Goal: Task Accomplishment & Management: Manage account settings

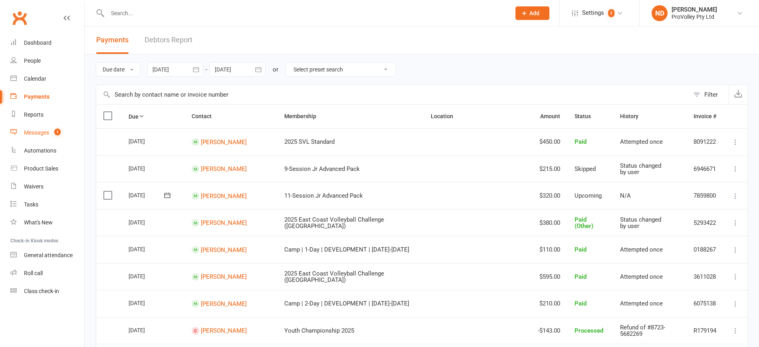
click at [52, 127] on link "Messages 1" at bounding box center [47, 133] width 74 height 18
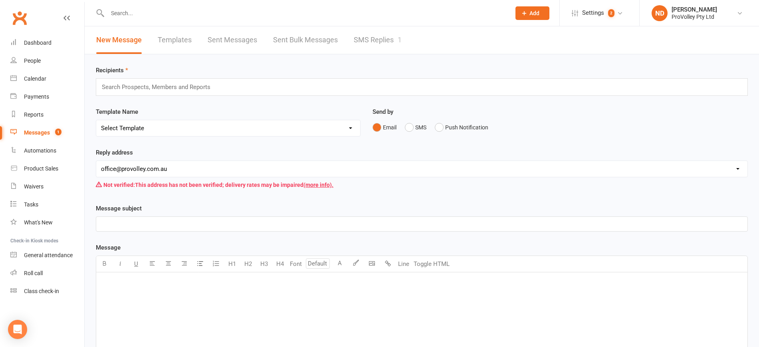
click at [390, 43] on link "SMS Replies 1" at bounding box center [378, 40] width 48 height 28
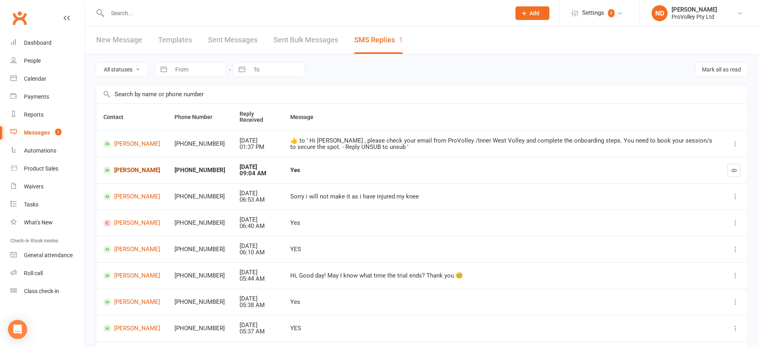
click at [120, 167] on link "Tiffany Wu" at bounding box center [131, 171] width 57 height 8
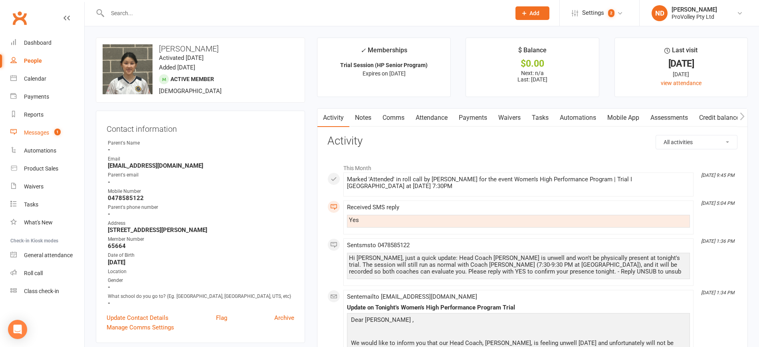
click at [44, 129] on div "Messages" at bounding box center [36, 132] width 25 height 6
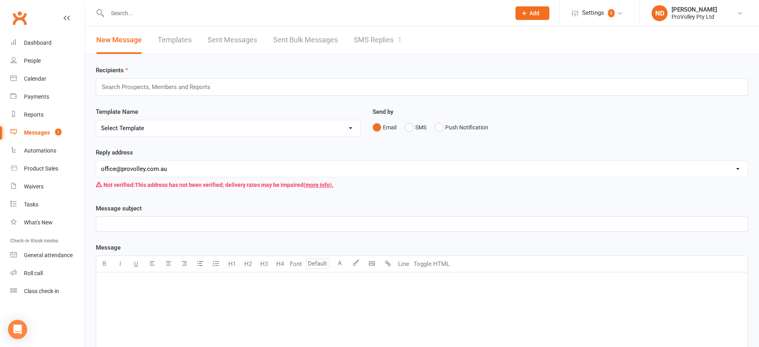
click at [396, 33] on link "SMS Replies 1" at bounding box center [378, 40] width 48 height 28
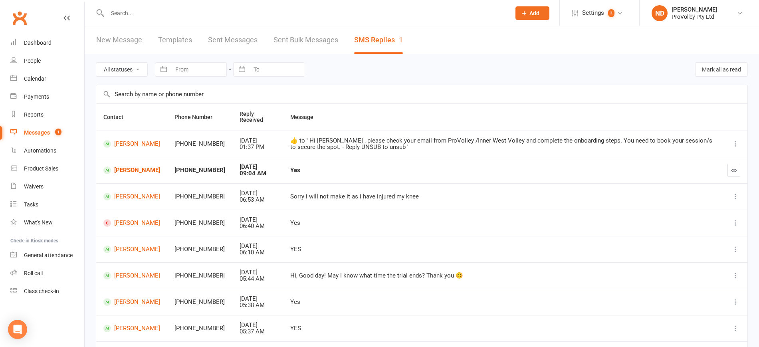
click at [732, 169] on icon "button" at bounding box center [735, 170] width 6 height 6
click at [36, 44] on div "Dashboard" at bounding box center [38, 43] width 28 height 6
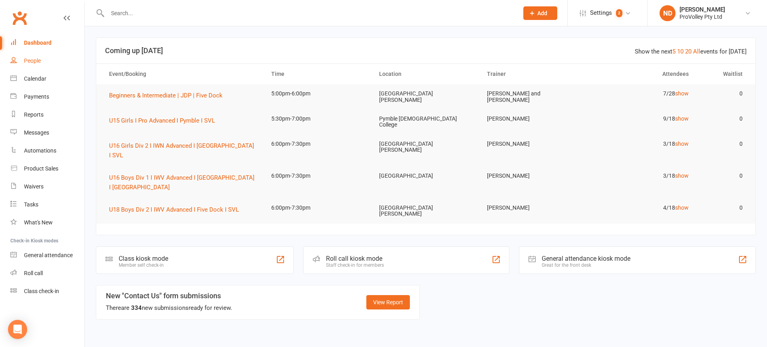
click at [36, 61] on div "People" at bounding box center [32, 61] width 17 height 6
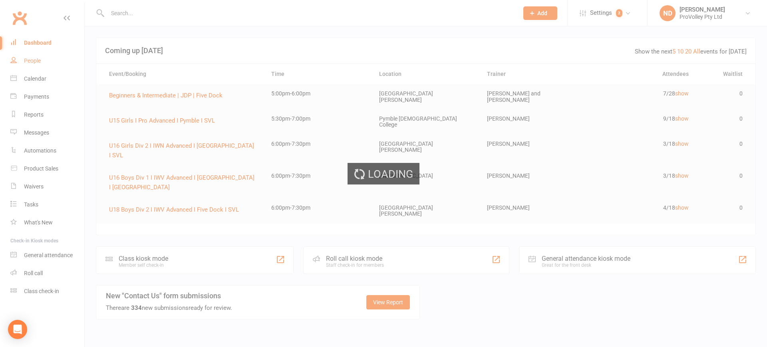
select select "100"
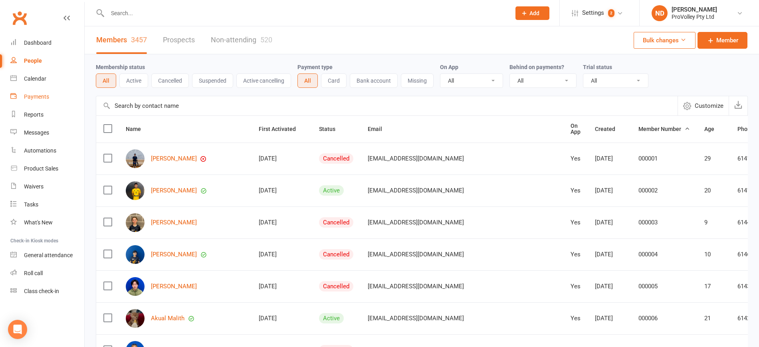
drag, startPoint x: 46, startPoint y: 95, endPoint x: 134, endPoint y: 107, distance: 88.7
click at [46, 95] on div "Payments" at bounding box center [36, 96] width 25 height 6
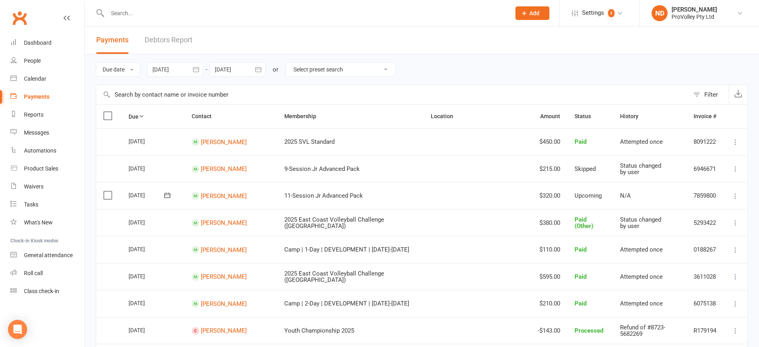
drag, startPoint x: 201, startPoint y: 70, endPoint x: 193, endPoint y: 74, distance: 8.6
click at [200, 70] on icon "button" at bounding box center [196, 70] width 8 height 8
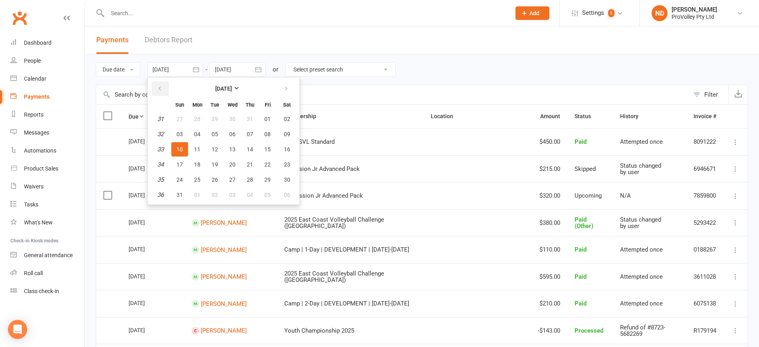
click at [157, 86] on button "button" at bounding box center [160, 89] width 17 height 14
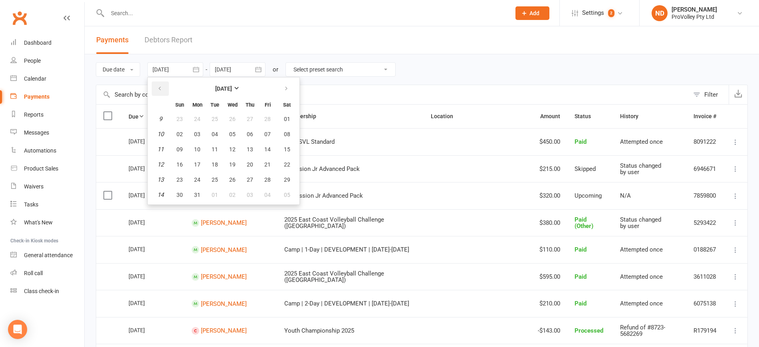
click at [157, 86] on button "button" at bounding box center [160, 89] width 17 height 14
click at [229, 120] on button "01" at bounding box center [232, 119] width 17 height 14
type input "[DATE]"
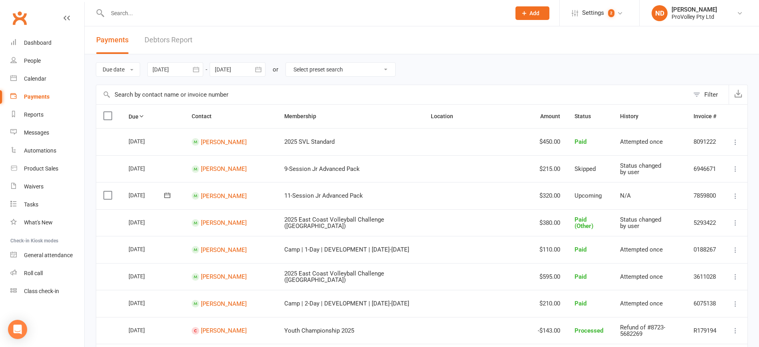
click at [259, 72] on icon "button" at bounding box center [258, 69] width 6 height 5
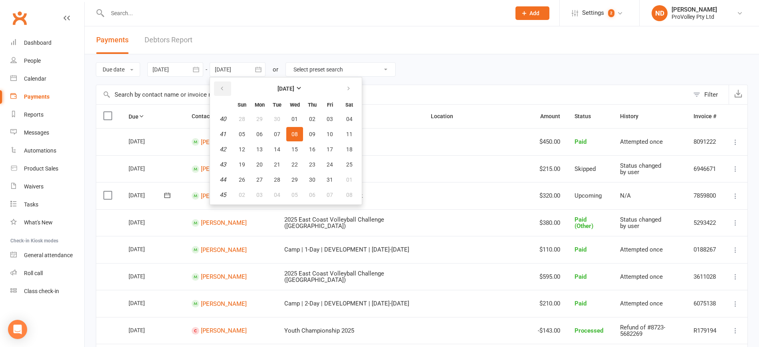
click at [227, 88] on button "button" at bounding box center [222, 89] width 17 height 14
click at [343, 87] on button "button" at bounding box center [349, 89] width 17 height 14
click at [296, 133] on span "10" at bounding box center [295, 134] width 6 height 6
type input "10 Sep 2025"
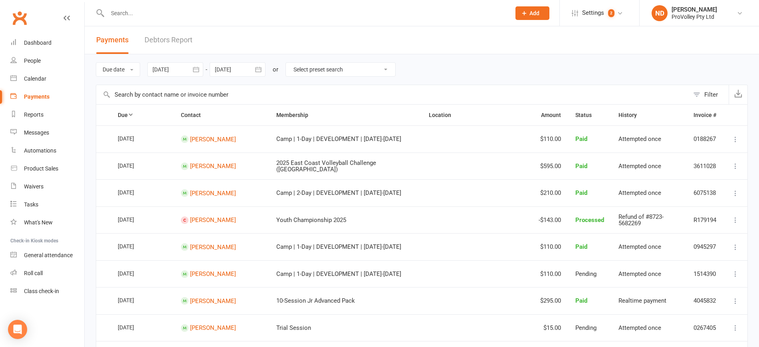
click at [337, 69] on select "Select preset search All failures All skipped payments All pending payments Suc…" at bounding box center [340, 70] width 109 height 14
select select "0"
click at [292, 63] on select "Select preset search All failures All skipped payments All pending payments Suc…" at bounding box center [340, 70] width 109 height 14
type input "11 Sep 2025"
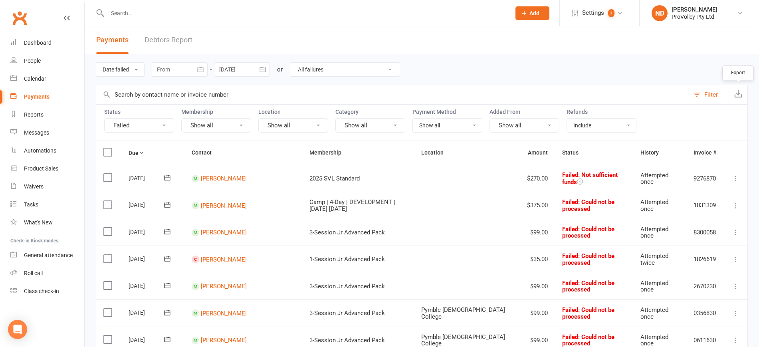
click at [740, 94] on icon "button" at bounding box center [739, 93] width 8 height 8
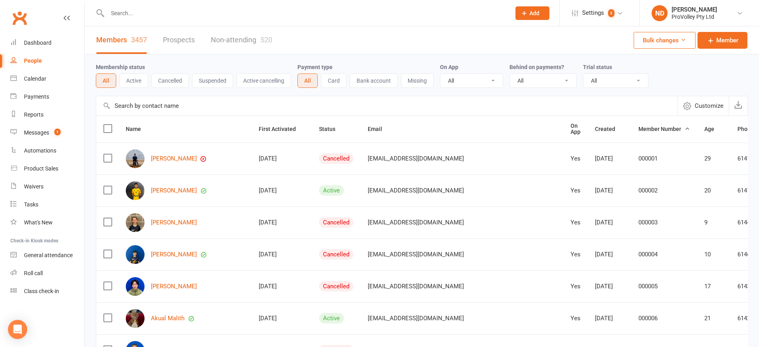
select select "100"
drag, startPoint x: 0, startPoint y: 0, endPoint x: 44, endPoint y: 129, distance: 136.8
click at [44, 129] on div "Messages" at bounding box center [36, 132] width 25 height 6
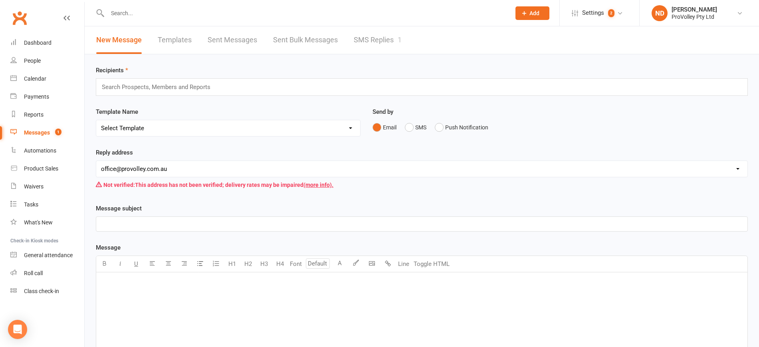
click at [385, 38] on link "SMS Replies 1" at bounding box center [378, 40] width 48 height 28
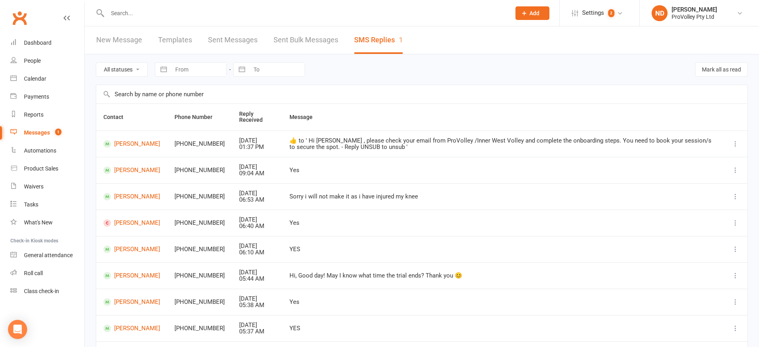
click at [49, 128] on link "Messages 1" at bounding box center [47, 133] width 74 height 18
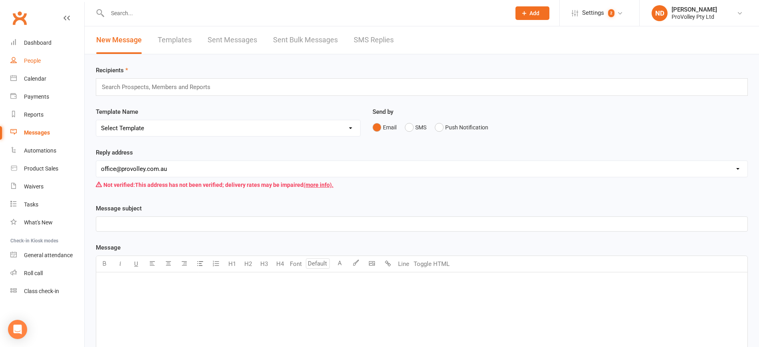
click at [43, 60] on link "People" at bounding box center [47, 61] width 74 height 18
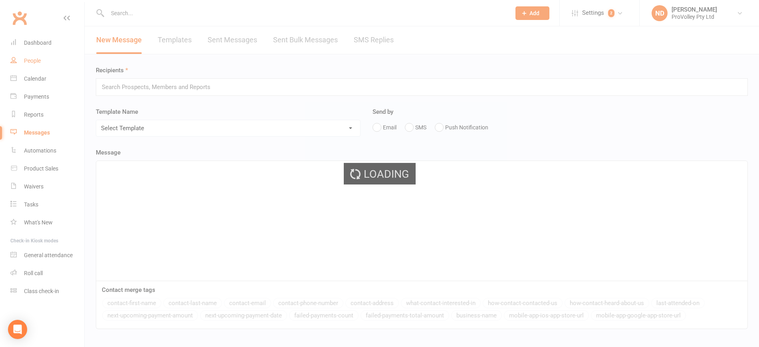
select select "100"
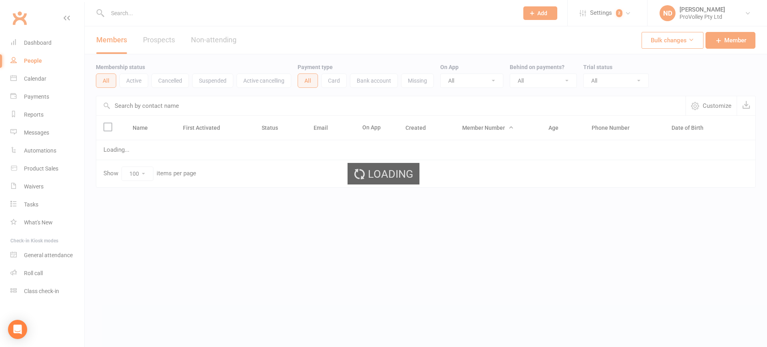
click at [171, 105] on input "text" at bounding box center [390, 105] width 589 height 19
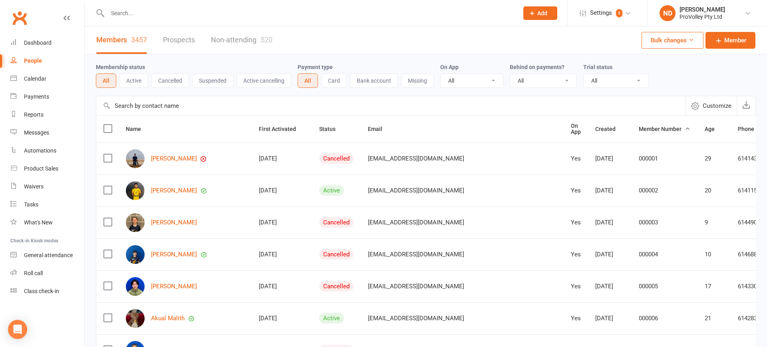
click at [171, 101] on input "text" at bounding box center [390, 105] width 589 height 19
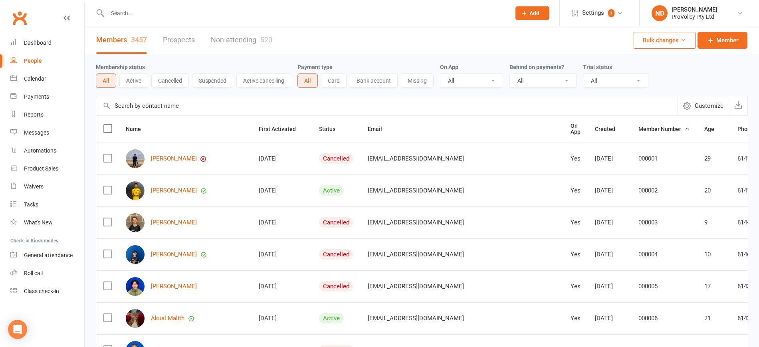
paste input "Julie Zheng"
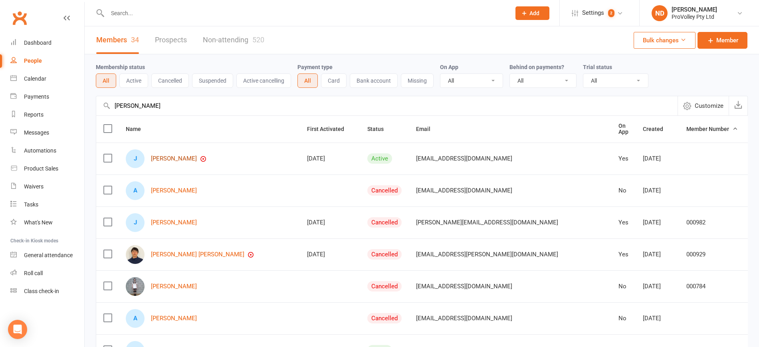
type input "Julie Zheng"
click at [164, 156] on link "Julie Zheng" at bounding box center [174, 158] width 46 height 7
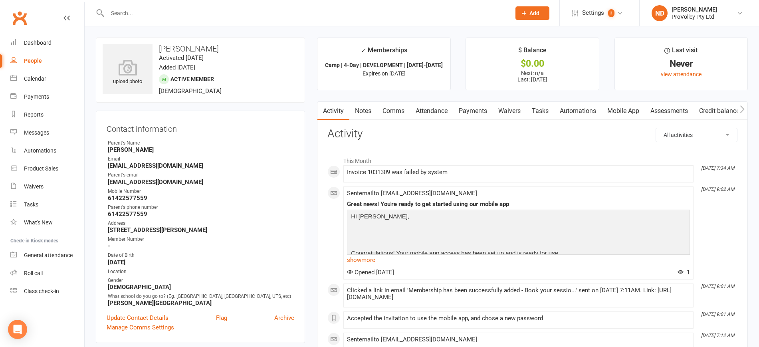
click at [471, 109] on link "Payments" at bounding box center [473, 111] width 40 height 18
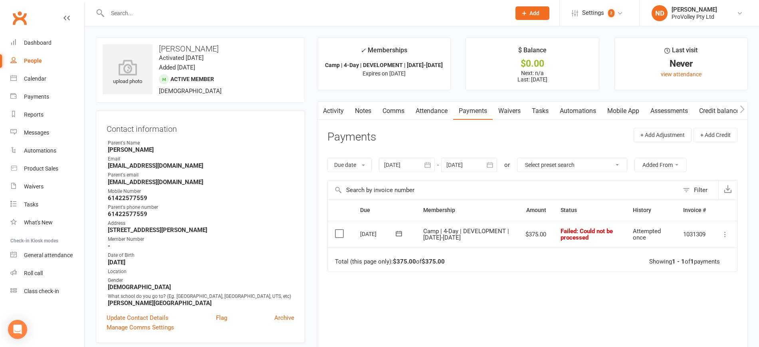
click at [37, 58] on div "People" at bounding box center [33, 61] width 18 height 6
select select "100"
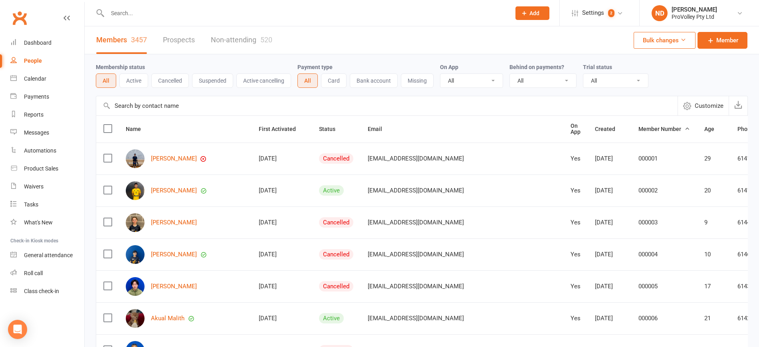
click at [199, 106] on input "text" at bounding box center [387, 105] width 582 height 19
paste input "Lucas Barr"
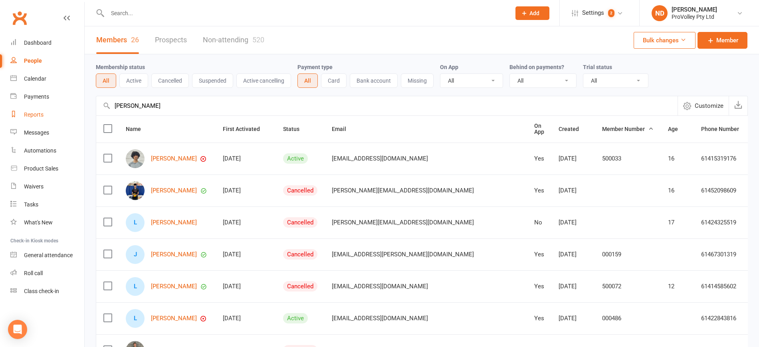
drag, startPoint x: 194, startPoint y: 110, endPoint x: 68, endPoint y: 110, distance: 126.2
paste input "Caleb Chen"
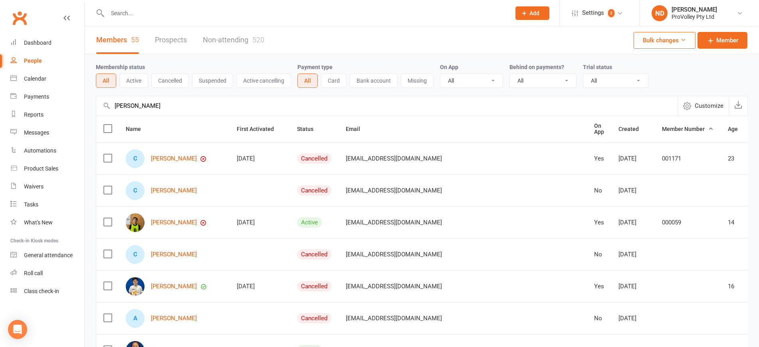
drag, startPoint x: 161, startPoint y: 103, endPoint x: 87, endPoint y: 105, distance: 73.2
paste input "Ruby Rya"
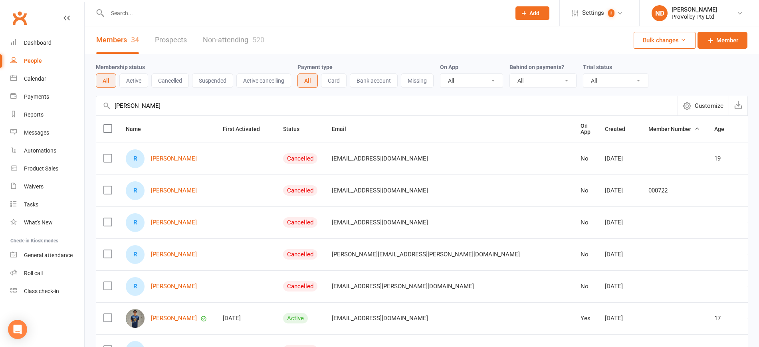
drag, startPoint x: 207, startPoint y: 103, endPoint x: 92, endPoint y: 106, distance: 114.7
paste input "Keira Tsoukalis"
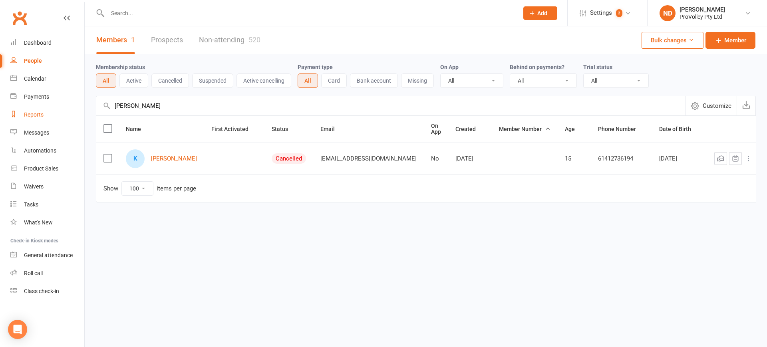
drag, startPoint x: 204, startPoint y: 105, endPoint x: 78, endPoint y: 105, distance: 126.3
click at [78, 105] on ui-view "Prospect Member Non-attending contact Class / event Appointment Task Membership…" at bounding box center [383, 118] width 767 height 232
paste input "Emma Prince"
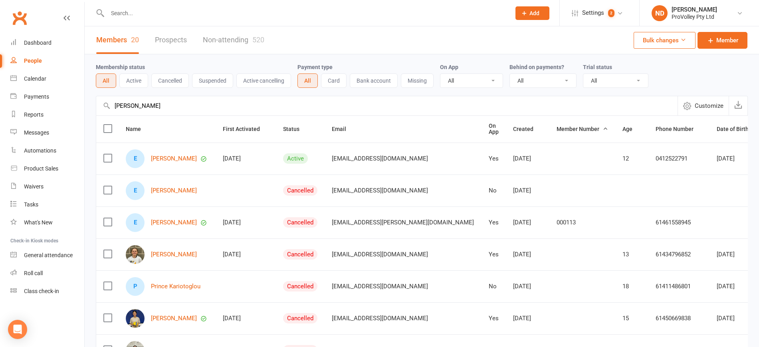
drag, startPoint x: 184, startPoint y: 104, endPoint x: 87, endPoint y: 104, distance: 97.1
paste input "India Sebastian,"
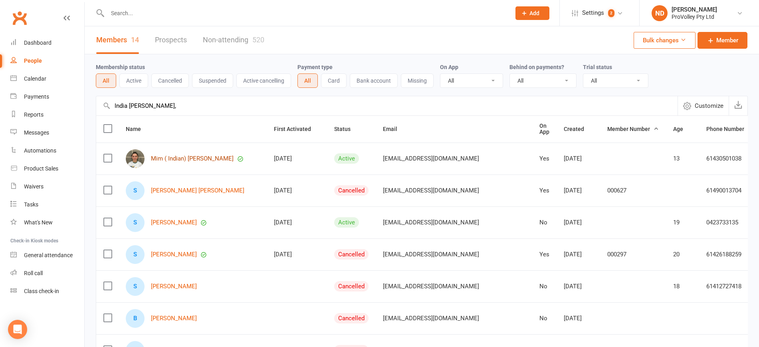
type input "India Sebastian,"
click at [195, 160] on link "Mim ( Indian) [PERSON_NAME]" at bounding box center [192, 158] width 83 height 7
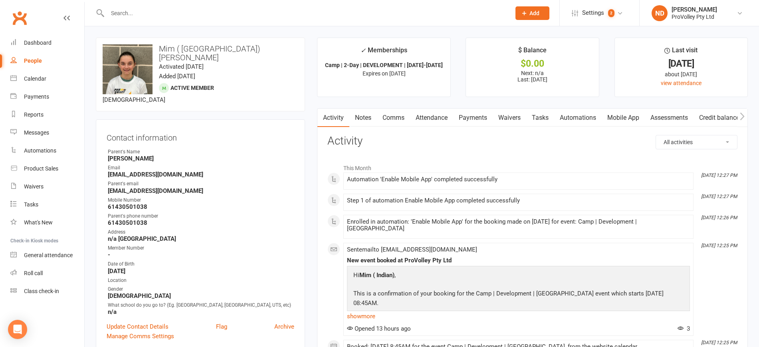
click at [432, 116] on link "Attendance" at bounding box center [431, 118] width 43 height 18
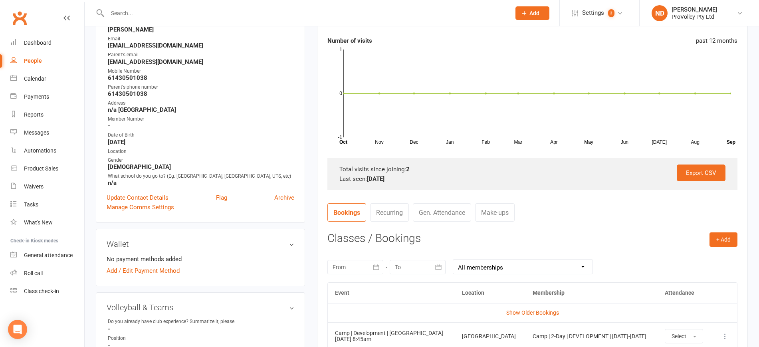
scroll to position [50, 0]
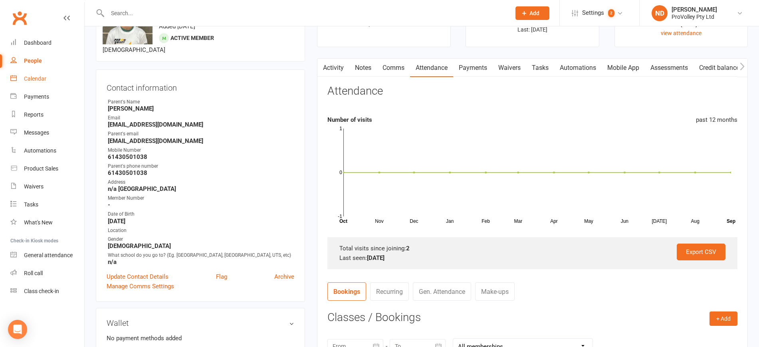
click at [34, 80] on div "Calendar" at bounding box center [35, 79] width 22 height 6
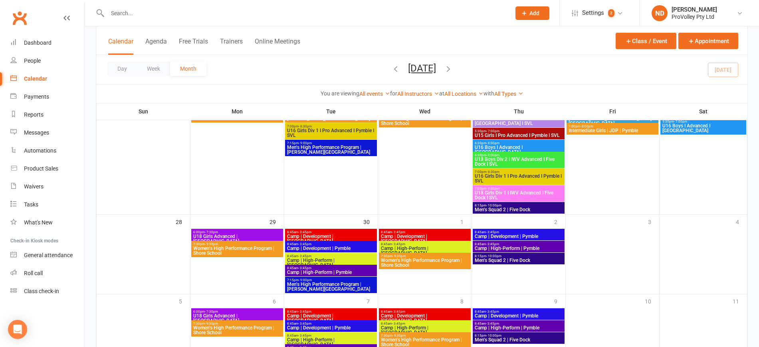
scroll to position [614, 0]
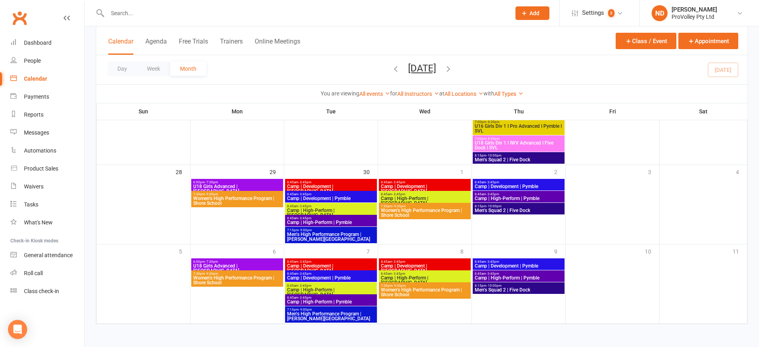
click at [451, 264] on span "Camp | Development | Alexandria" at bounding box center [425, 269] width 89 height 10
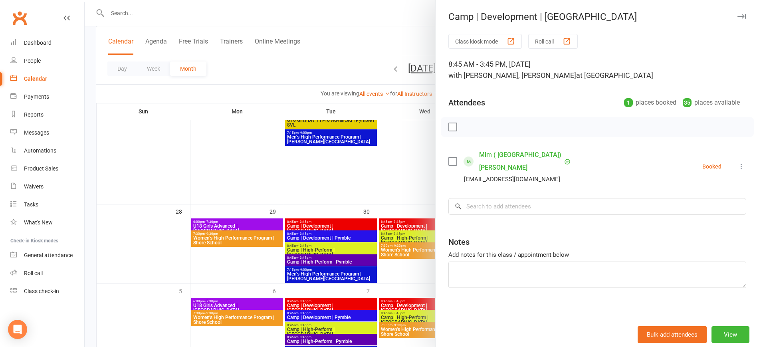
scroll to position [514, 0]
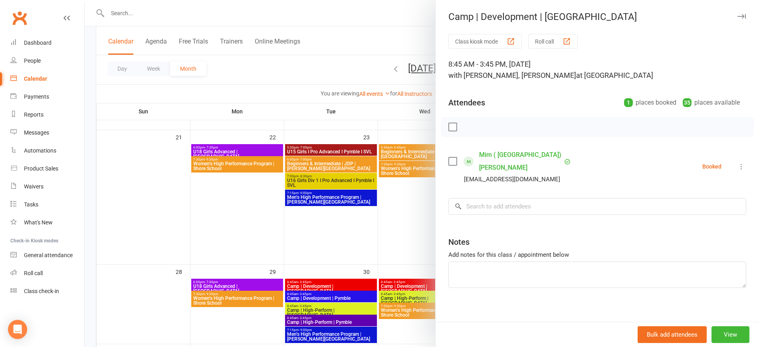
click at [491, 153] on link "Mim ( [GEOGRAPHIC_DATA]) [PERSON_NAME]" at bounding box center [520, 162] width 83 height 26
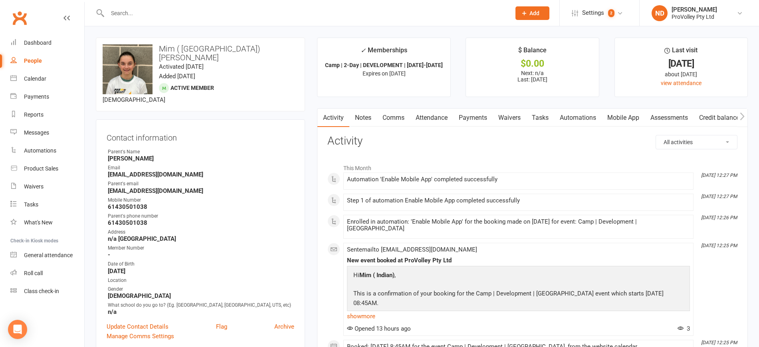
click at [483, 115] on link "Payments" at bounding box center [473, 118] width 40 height 18
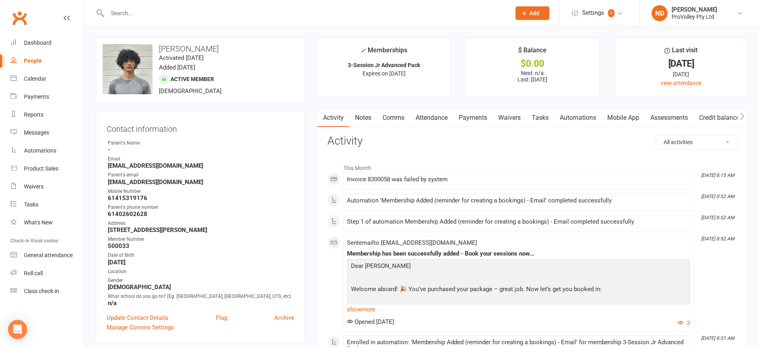
click at [481, 111] on link "Payments" at bounding box center [473, 118] width 40 height 18
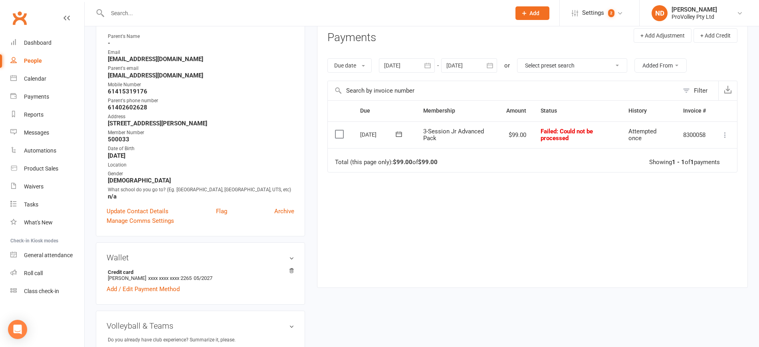
scroll to position [150, 0]
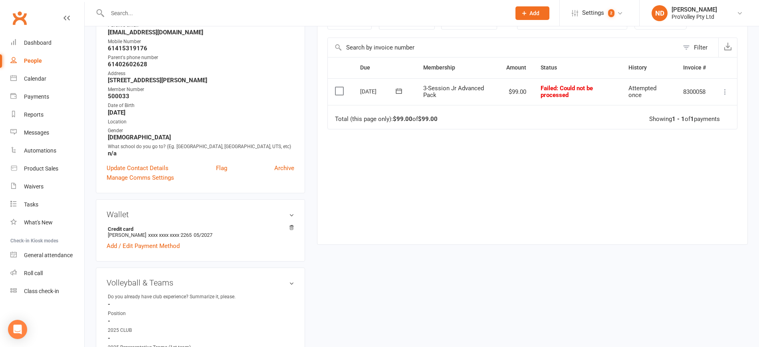
click at [723, 90] on icon at bounding box center [726, 92] width 8 height 8
drag, startPoint x: 692, startPoint y: 171, endPoint x: 669, endPoint y: 170, distance: 22.8
click at [692, 171] on link "Retry now" at bounding box center [690, 171] width 79 height 16
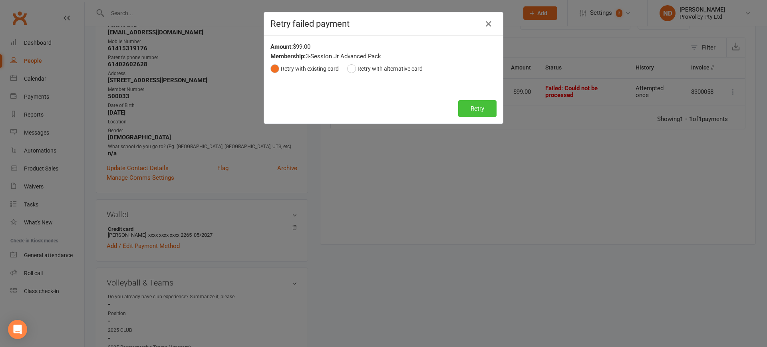
click at [469, 109] on button "Retry" at bounding box center [477, 108] width 38 height 17
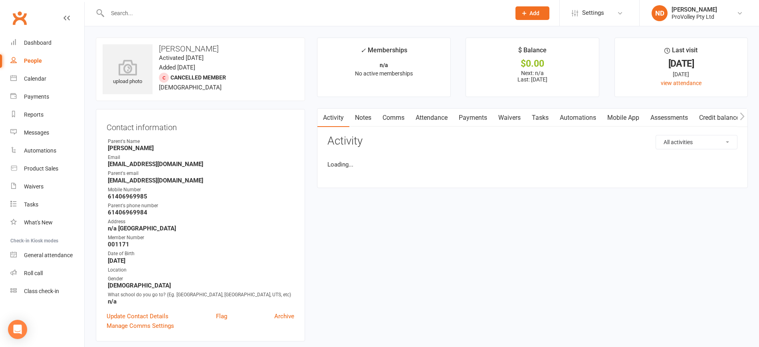
click at [479, 119] on link "Payments" at bounding box center [473, 118] width 40 height 18
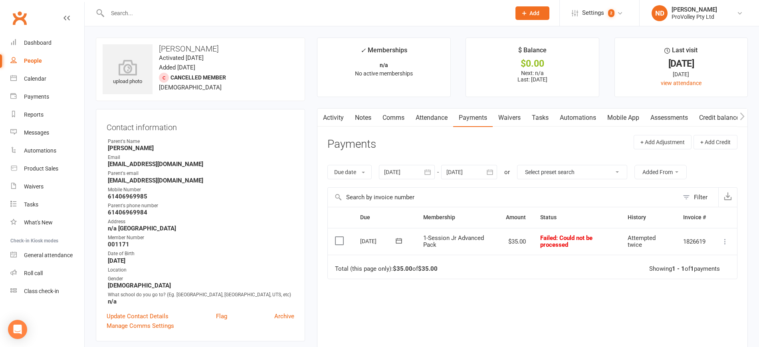
click at [429, 170] on icon "button" at bounding box center [428, 171] width 6 height 5
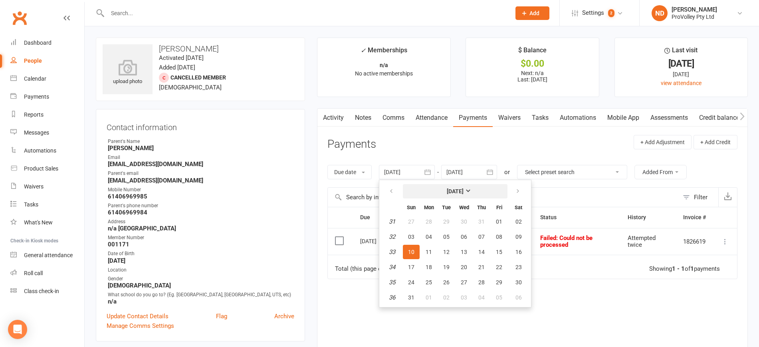
click at [456, 189] on strong "[DATE]" at bounding box center [455, 191] width 17 height 6
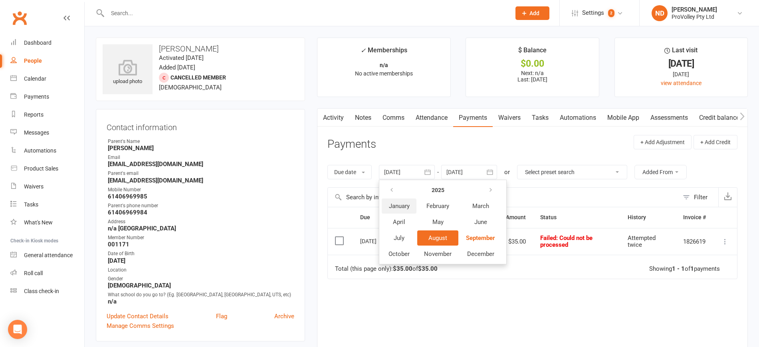
click at [410, 204] on span "January" at bounding box center [399, 206] width 21 height 7
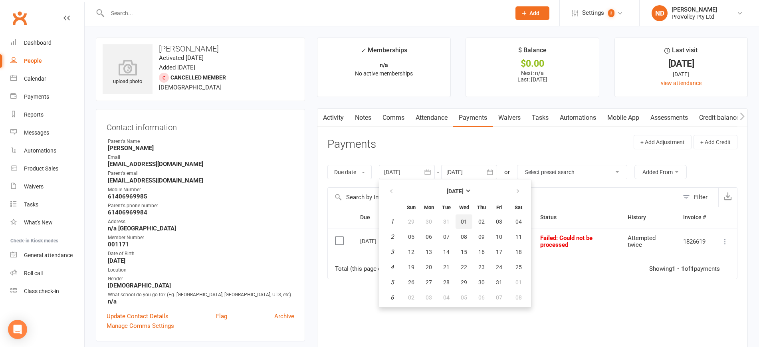
drag, startPoint x: 461, startPoint y: 221, endPoint x: 471, endPoint y: 221, distance: 10.0
click at [462, 221] on button "01" at bounding box center [464, 222] width 17 height 14
type input "01 Jan 2025"
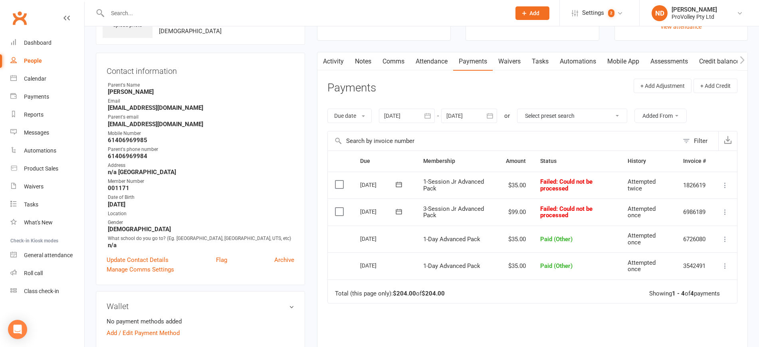
scroll to position [50, 0]
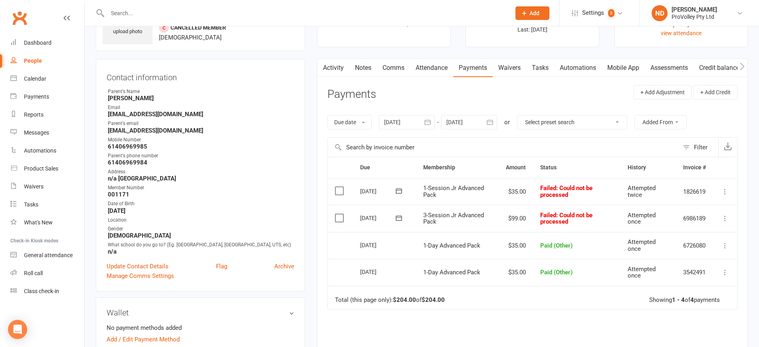
click at [724, 217] on icon at bounding box center [726, 219] width 8 height 8
click at [696, 296] on link "Retry now" at bounding box center [690, 298] width 79 height 16
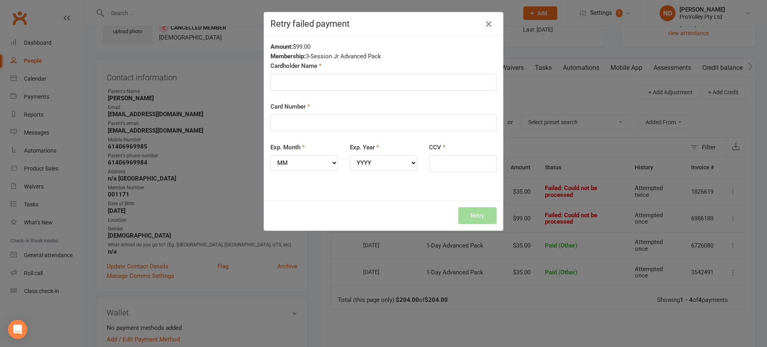
click at [483, 18] on button "button" at bounding box center [488, 24] width 13 height 13
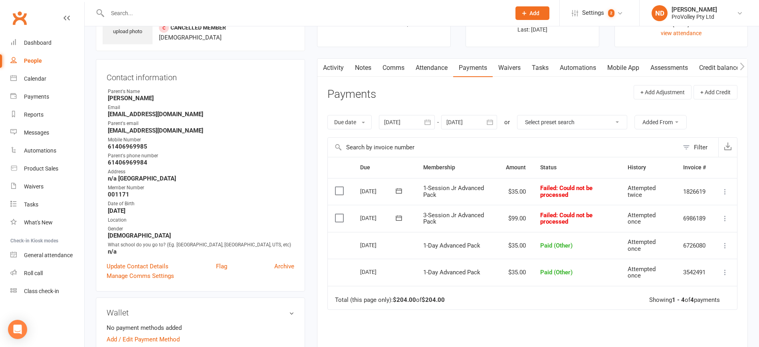
scroll to position [0, 0]
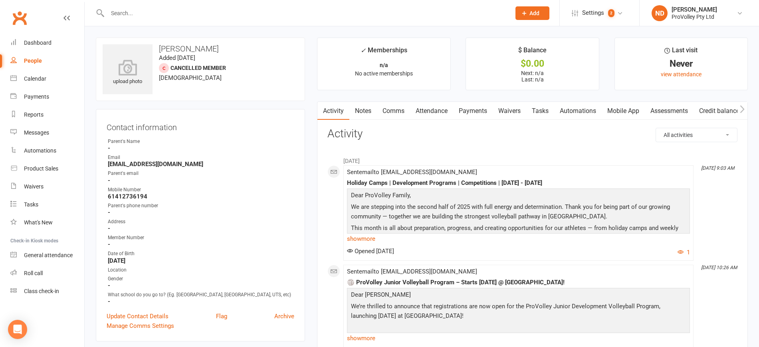
click at [438, 110] on link "Attendance" at bounding box center [431, 111] width 43 height 18
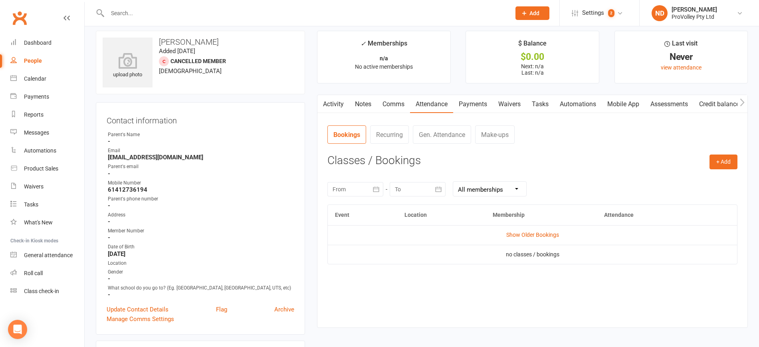
scroll to position [100, 0]
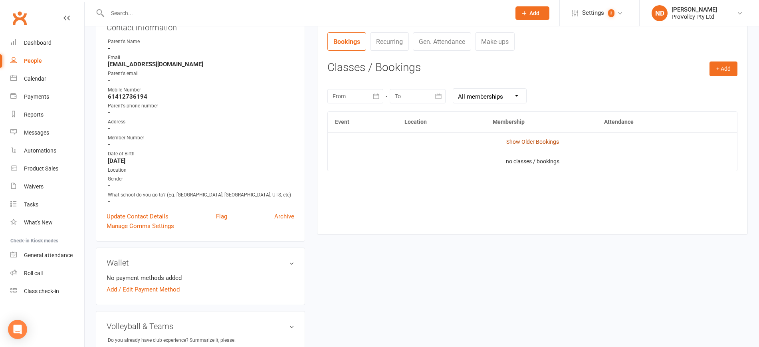
click at [538, 145] on link "Show Older Bookings" at bounding box center [533, 142] width 53 height 6
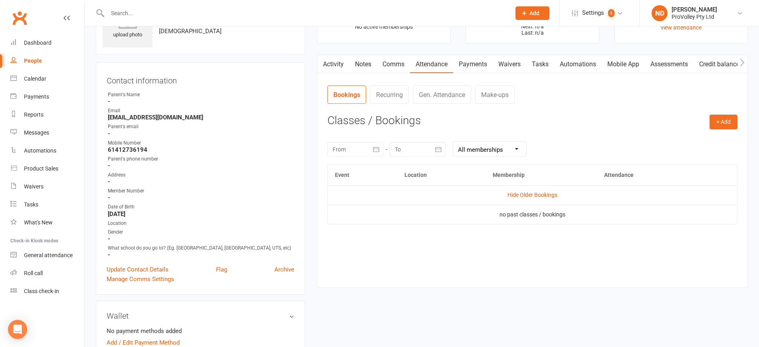
scroll to position [0, 0]
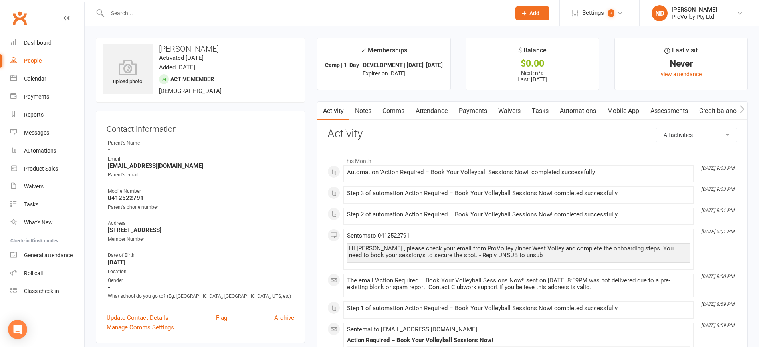
click at [436, 113] on link "Attendance" at bounding box center [431, 111] width 43 height 18
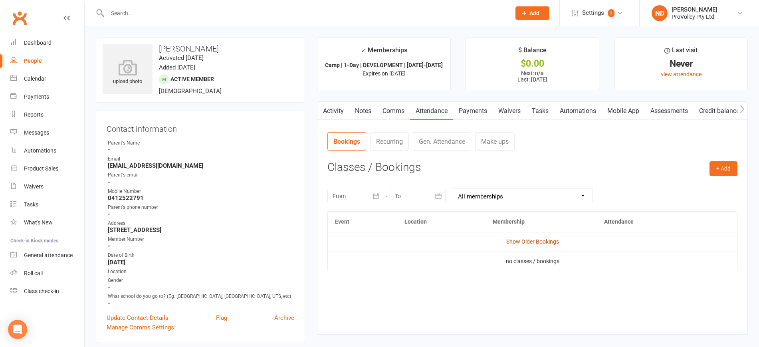
click at [523, 241] on link "Show Older Bookings" at bounding box center [533, 242] width 53 height 6
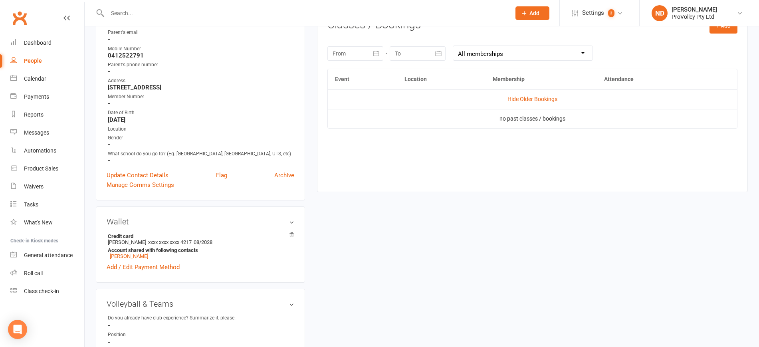
scroll to position [150, 0]
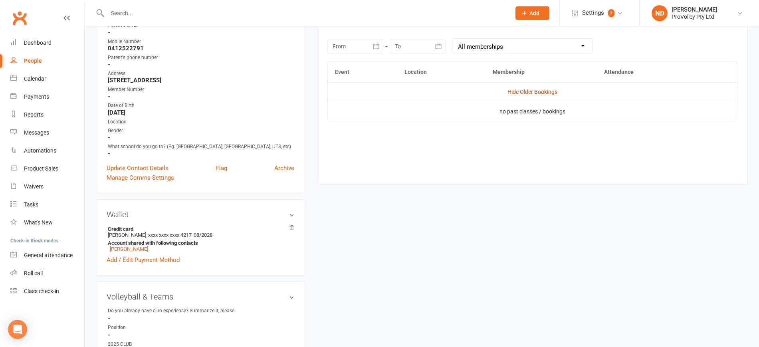
click at [540, 89] on link "Hide Older Bookings" at bounding box center [533, 92] width 50 height 6
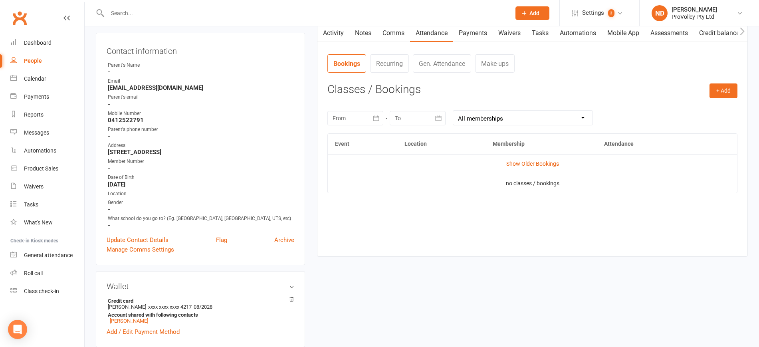
scroll to position [0, 0]
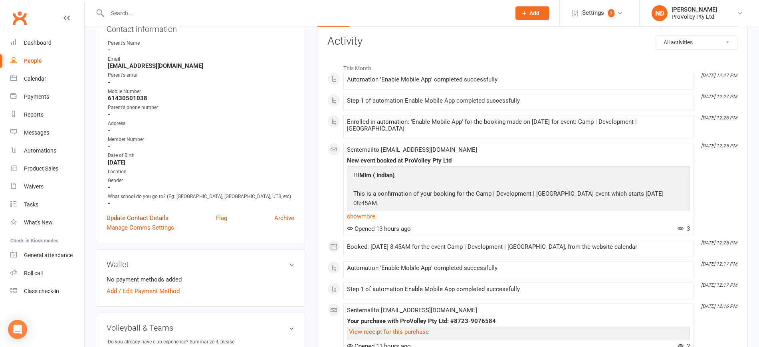
click at [140, 223] on link "Update Contact Details" at bounding box center [138, 218] width 62 height 10
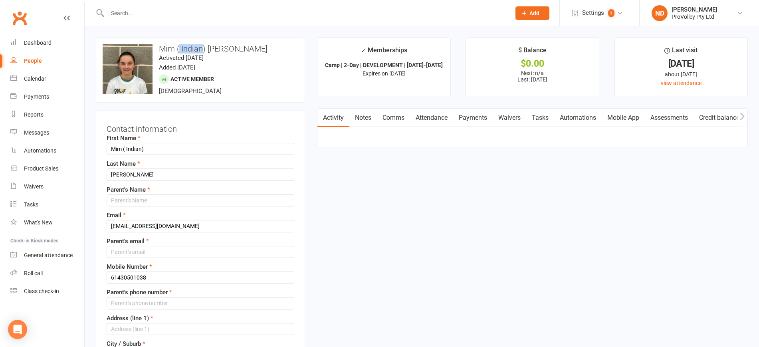
drag, startPoint x: 203, startPoint y: 48, endPoint x: 180, endPoint y: 50, distance: 22.4
click at [180, 50] on h3 "Mim ( Indian) [PERSON_NAME]" at bounding box center [201, 48] width 196 height 9
click at [142, 148] on input "Mim ( Indian)" at bounding box center [201, 149] width 188 height 12
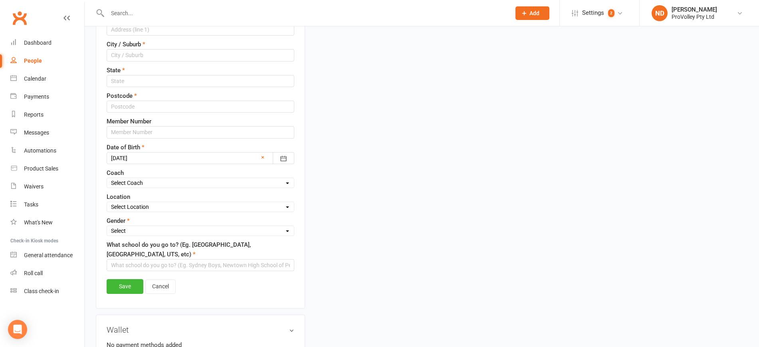
scroll to position [549, 0]
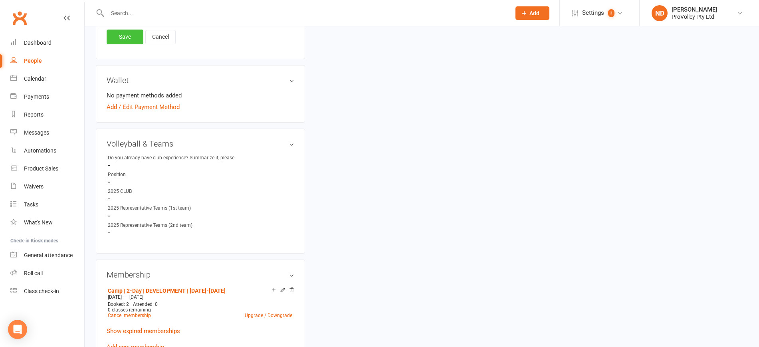
type input "Mim ( [GEOGRAPHIC_DATA])"
click at [132, 34] on link "Save" at bounding box center [125, 37] width 37 height 14
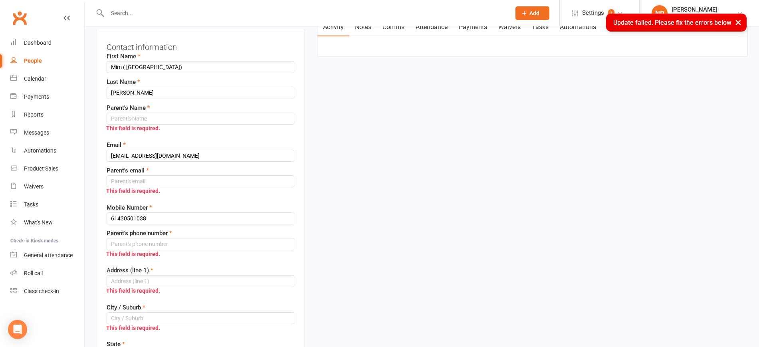
scroll to position [0, 0]
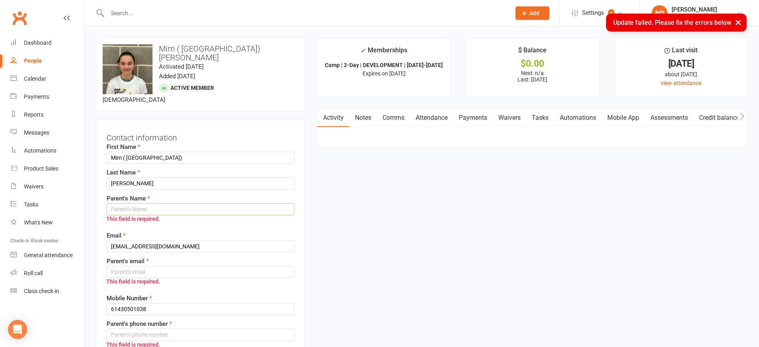
click at [139, 203] on input "text" at bounding box center [201, 209] width 188 height 12
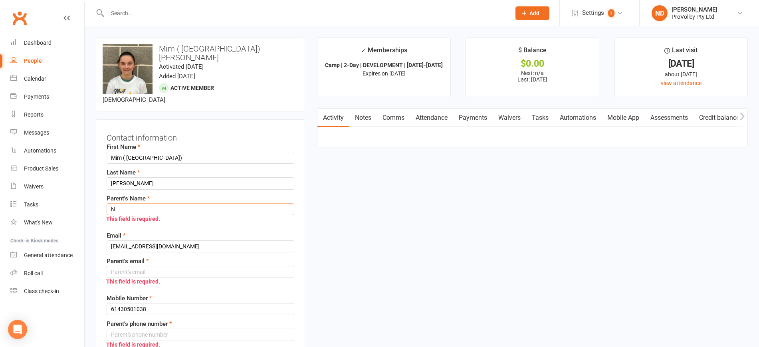
drag, startPoint x: 126, startPoint y: 197, endPoint x: 98, endPoint y: 199, distance: 28.0
type input "m"
drag, startPoint x: 168, startPoint y: 200, endPoint x: 133, endPoint y: 199, distance: 34.8
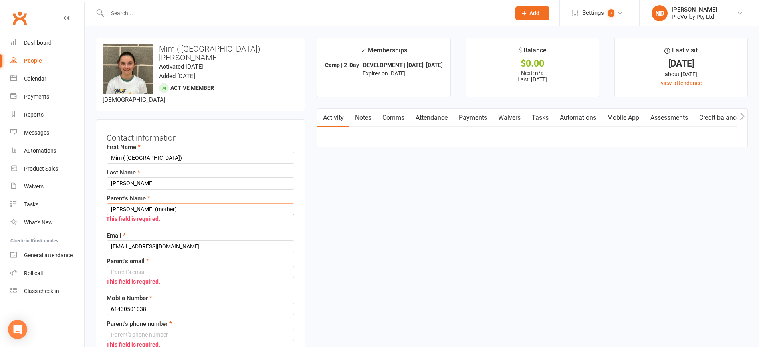
click at [133, 203] on input "[PERSON_NAME] (mother)" at bounding box center [201, 209] width 188 height 12
type input "[PERSON_NAME]"
click at [149, 256] on label "Parent's email" at bounding box center [128, 261] width 42 height 10
click at [146, 266] on input "text" at bounding box center [201, 272] width 188 height 12
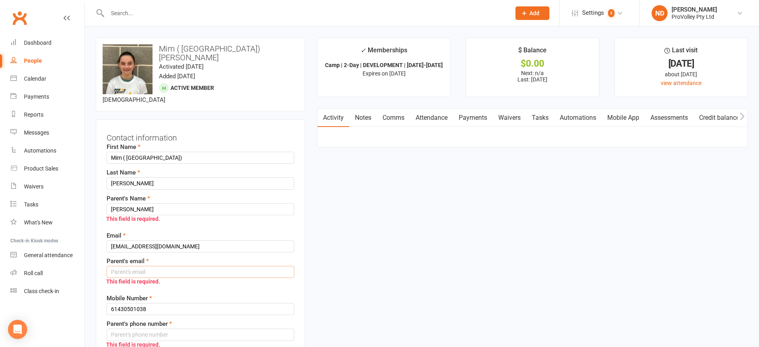
paste input "[EMAIL_ADDRESS][DOMAIN_NAME]"
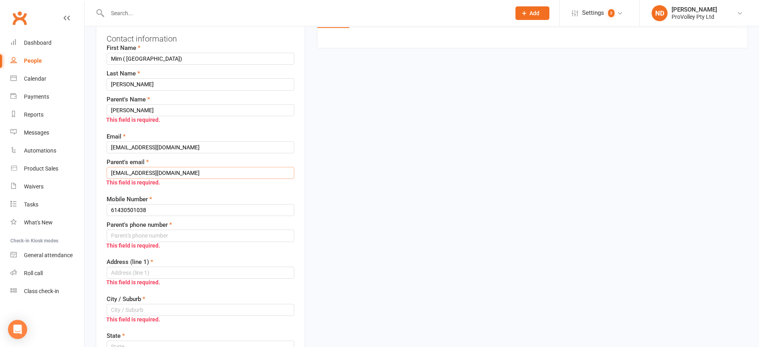
scroll to position [100, 0]
type input "[EMAIL_ADDRESS][DOMAIN_NAME]"
drag, startPoint x: 114, startPoint y: 201, endPoint x: 69, endPoint y: 200, distance: 45.2
click at [129, 229] on input "string" at bounding box center [201, 235] width 188 height 12
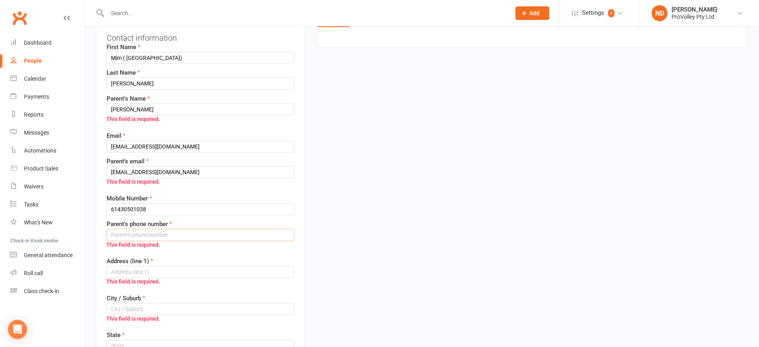
paste input "61430501038"
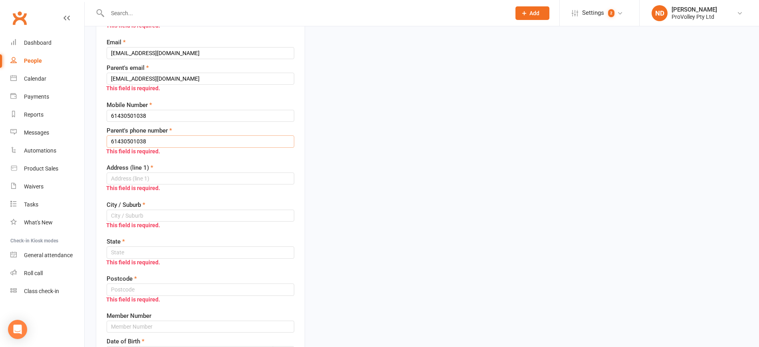
scroll to position [200, 0]
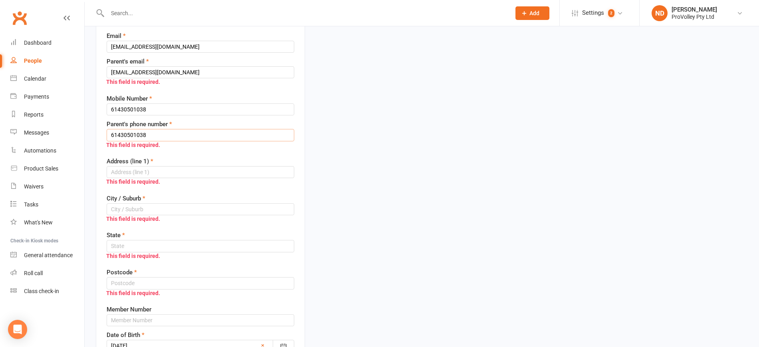
type input "61430501038"
click at [155, 166] on input "text" at bounding box center [201, 172] width 188 height 12
type input "n/a"
type input "[GEOGRAPHIC_DATA]"
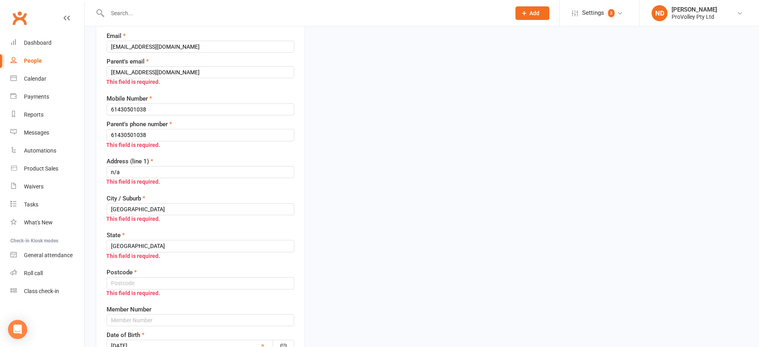
type input "n/a"
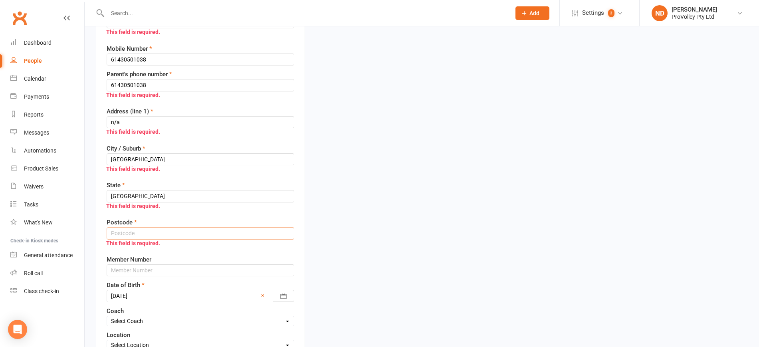
click at [148, 226] on div "Postcode This field is required." at bounding box center [201, 234] width 188 height 33
type input "2073"
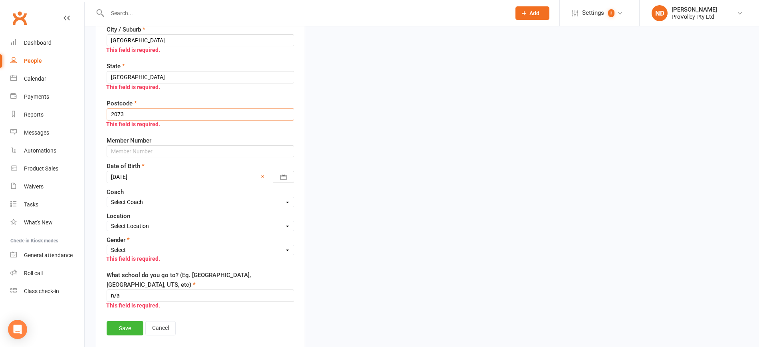
scroll to position [400, 0]
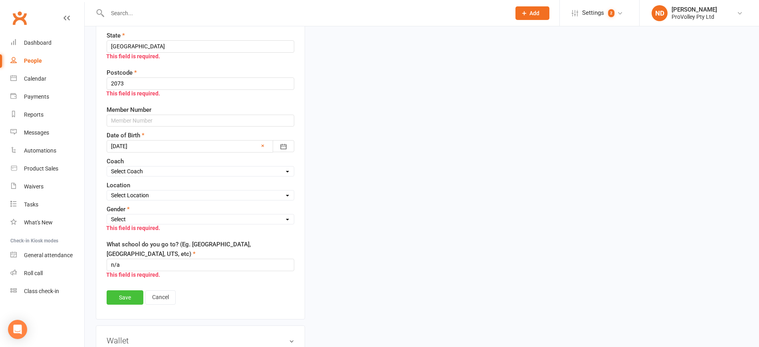
click at [135, 290] on link "Save" at bounding box center [125, 297] width 37 height 14
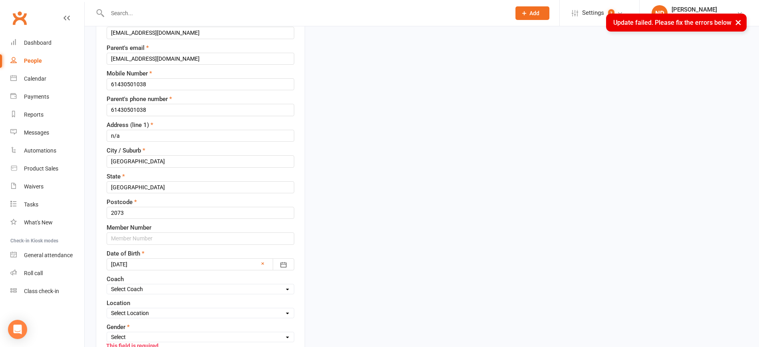
scroll to position [354, 0]
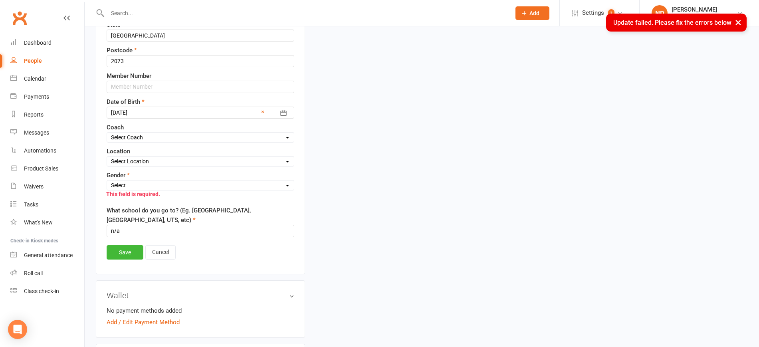
click at [167, 187] on div "This field is required." at bounding box center [197, 194] width 196 height 15
click at [157, 181] on select "Select [DEMOGRAPHIC_DATA] [DEMOGRAPHIC_DATA]" at bounding box center [200, 185] width 187 height 9
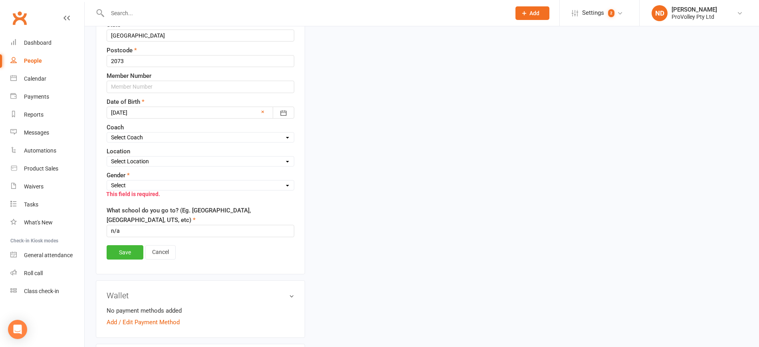
select select "[DEMOGRAPHIC_DATA]"
click at [107, 181] on select "Select [DEMOGRAPHIC_DATA] [DEMOGRAPHIC_DATA]" at bounding box center [200, 185] width 187 height 9
click at [122, 245] on link "Save" at bounding box center [125, 252] width 37 height 14
